Goal: Task Accomplishment & Management: Use online tool/utility

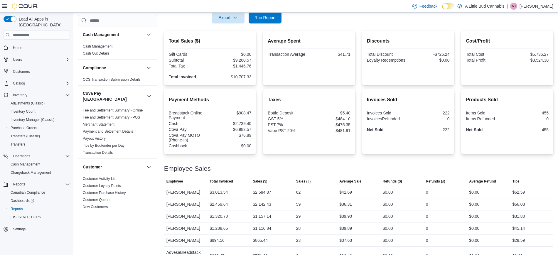
scroll to position [83, 0]
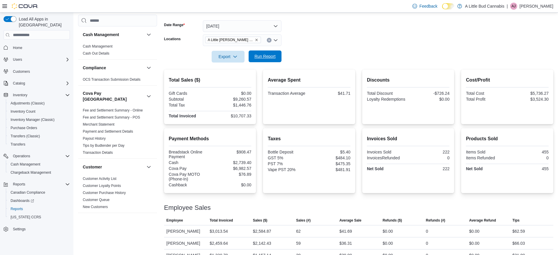
click at [272, 59] on span "Run Report" at bounding box center [265, 57] width 26 height 12
drag, startPoint x: 222, startPoint y: 117, endPoint x: 237, endPoint y: 115, distance: 14.8
click at [237, 115] on div "$12,371.69" at bounding box center [232, 116] width 40 height 5
click at [316, 127] on div "Total Sales ($) Gift Cards $0.00 Subtotal $10,693.24 Total Tax $1,678.45 Total …" at bounding box center [359, 199] width 390 height 259
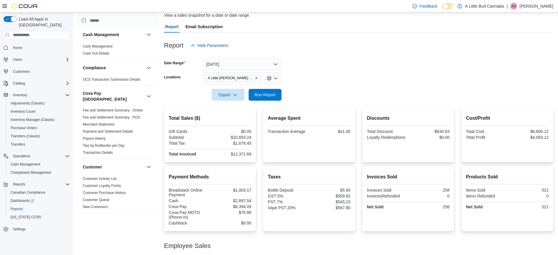
scroll to position [0, 0]
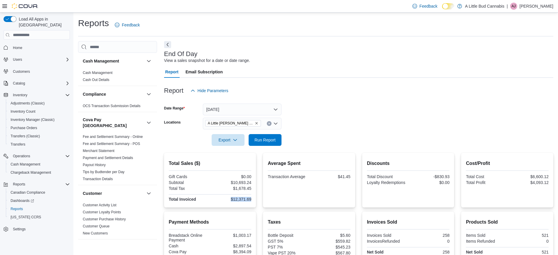
drag, startPoint x: 230, startPoint y: 200, endPoint x: 256, endPoint y: 202, distance: 26.0
click at [256, 203] on div "Total Sales ($) Gift Cards $0.00 Subtotal $10,693.24 Total Tax $1,678.45 Total …" at bounding box center [210, 180] width 92 height 55
click at [224, 192] on div "Gift Cards $0.00 Subtotal $10,693.24 Total Tax $1,678.45 Total Invoiced $12,371…" at bounding box center [210, 188] width 83 height 28
click at [175, 72] on span "Report" at bounding box center [171, 72] width 13 height 12
click at [175, 71] on span "Report" at bounding box center [171, 72] width 13 height 12
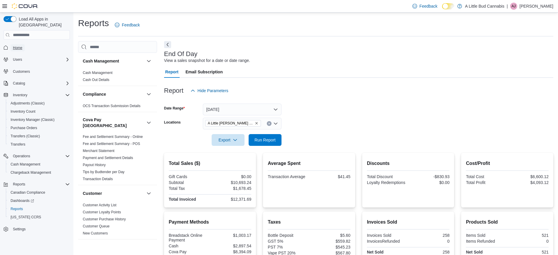
click at [20, 46] on span "Home" at bounding box center [17, 48] width 9 height 5
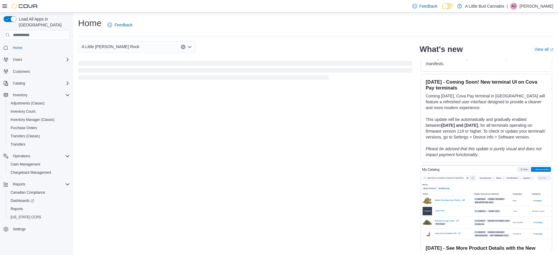
scroll to position [1, 0]
click at [21, 46] on span "Home" at bounding box center [17, 48] width 9 height 5
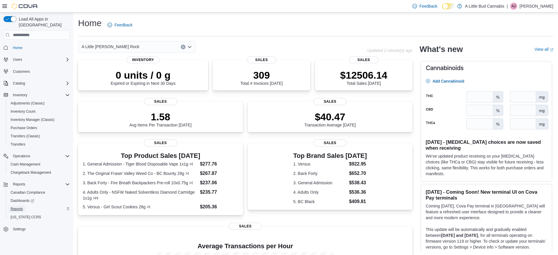
click at [15, 207] on span "Reports" at bounding box center [17, 209] width 12 height 5
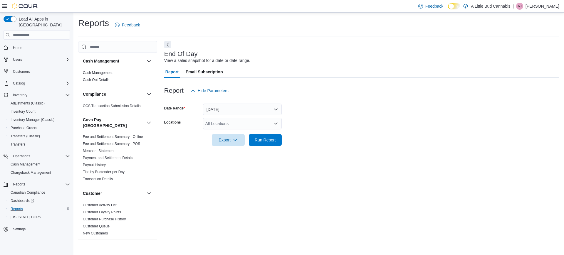
click at [262, 120] on div "All Locations" at bounding box center [242, 124] width 79 height 12
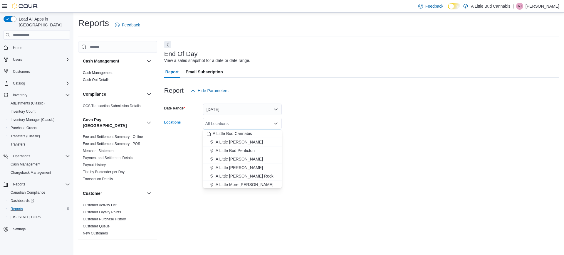
click at [251, 176] on span "A Little [PERSON_NAME] Rock" at bounding box center [245, 176] width 58 height 6
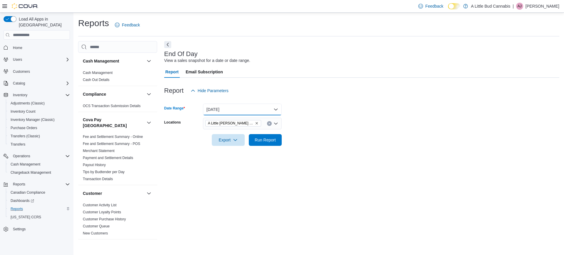
click at [246, 112] on button "[DATE]" at bounding box center [242, 110] width 79 height 12
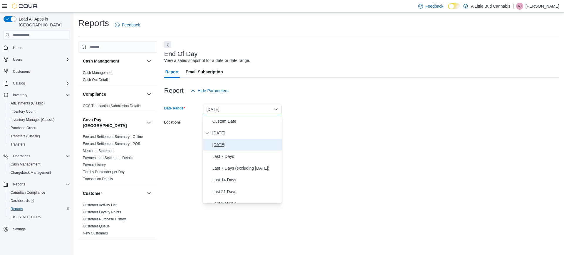
click at [218, 147] on span "Yesterday" at bounding box center [245, 144] width 67 height 7
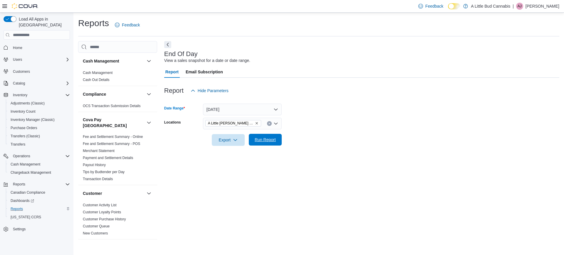
click at [274, 144] on span "Run Report" at bounding box center [265, 140] width 26 height 12
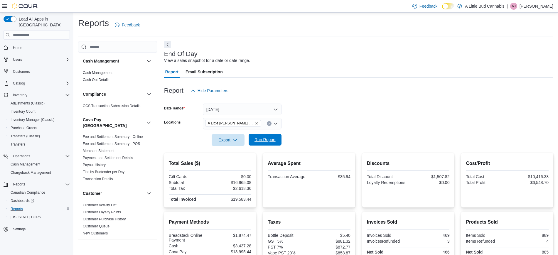
click at [262, 139] on span "Run Report" at bounding box center [265, 140] width 21 height 6
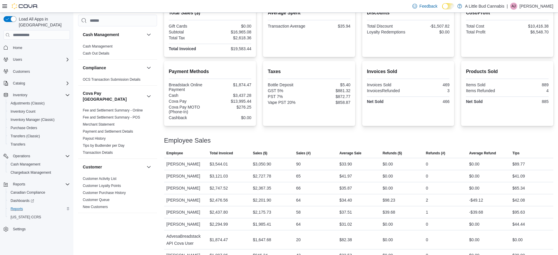
scroll to position [162, 0]
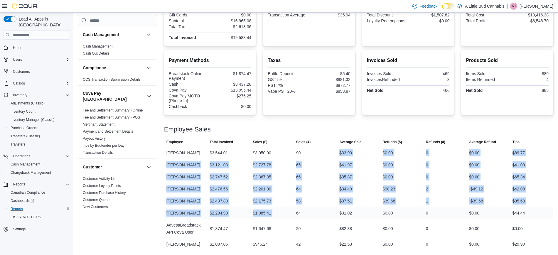
drag, startPoint x: 313, startPoint y: 153, endPoint x: 299, endPoint y: 209, distance: 57.0
click at [299, 209] on tbody "Employee Uttam Garai Total Invoiced $3,544.01 Sales ($) $3,050.90 Sales (#) 90 …" at bounding box center [359, 198] width 390 height 103
click at [310, 175] on div "66" at bounding box center [315, 177] width 43 height 12
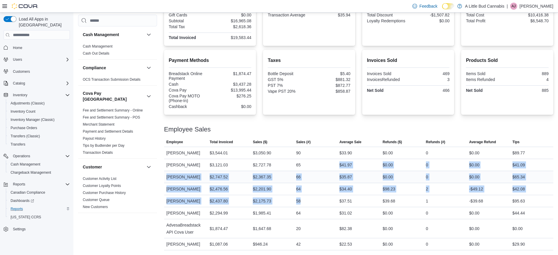
drag, startPoint x: 311, startPoint y: 168, endPoint x: 295, endPoint y: 179, distance: 19.9
click at [305, 194] on tbody "Employee Uttam Garai Total Invoiced $3,544.01 Sales ($) $3,050.90 Sales (#) 90 …" at bounding box center [359, 198] width 390 height 103
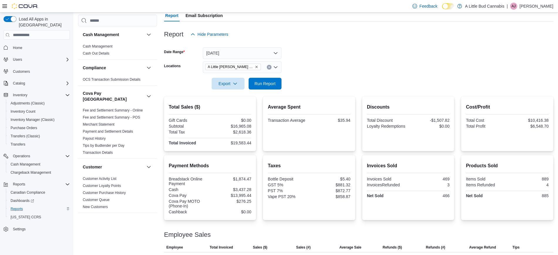
scroll to position [0, 0]
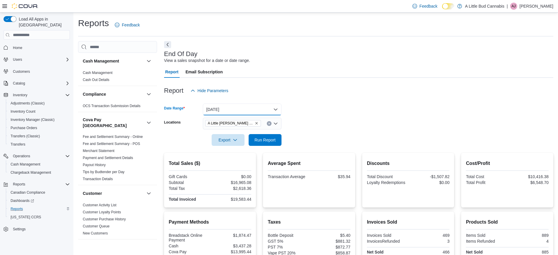
click at [257, 106] on button "Yesterday" at bounding box center [242, 110] width 79 height 12
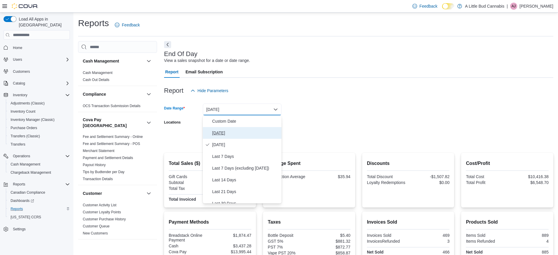
click at [226, 129] on button "[DATE]" at bounding box center [242, 133] width 79 height 12
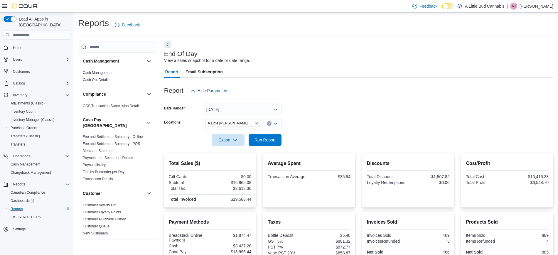
click at [335, 100] on div at bounding box center [359, 100] width 390 height 7
click at [275, 138] on span "Run Report" at bounding box center [265, 140] width 21 height 6
click at [263, 137] on span "Run Report" at bounding box center [265, 140] width 21 height 6
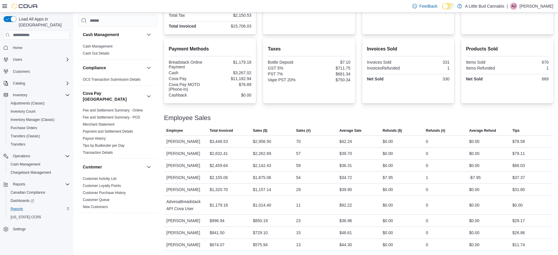
scroll to position [181, 0]
